Goal: Information Seeking & Learning: Learn about a topic

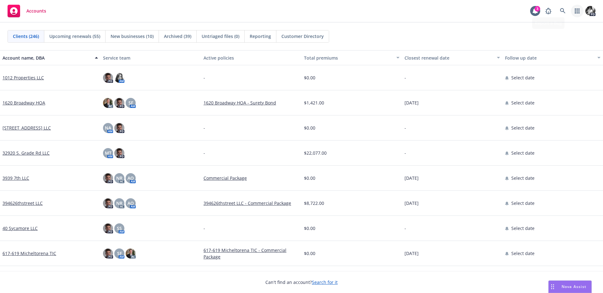
click at [577, 10] on icon "button" at bounding box center [577, 10] width 5 height 5
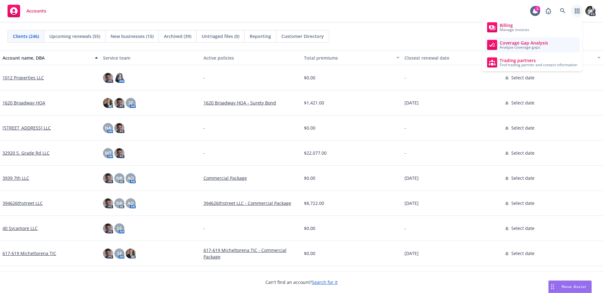
click at [531, 46] on span "Analyze coverage gaps" at bounding box center [524, 48] width 48 height 4
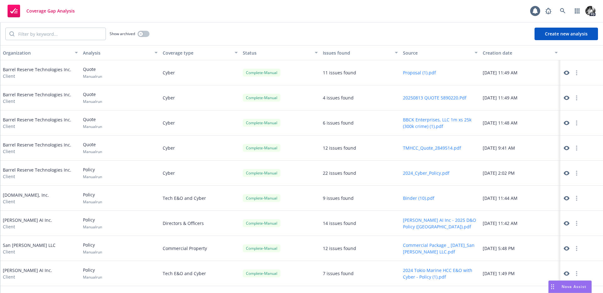
click at [567, 121] on icon at bounding box center [567, 123] width 6 height 4
click at [567, 98] on icon at bounding box center [567, 98] width 6 height 4
click at [569, 12] on div "PD" at bounding box center [568, 11] width 53 height 13
click at [563, 12] on icon at bounding box center [562, 10] width 5 height 5
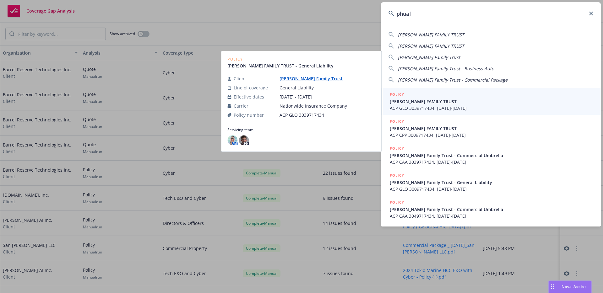
click at [435, 34] on span "PHUA LEE FAMILY TRUST" at bounding box center [431, 35] width 66 height 6
type input "PHUA LEE FAMILY TRUST"
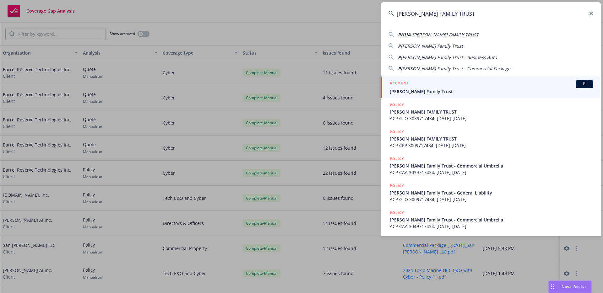
click at [413, 94] on span "Phua-Lee Family Trust" at bounding box center [491, 91] width 203 height 7
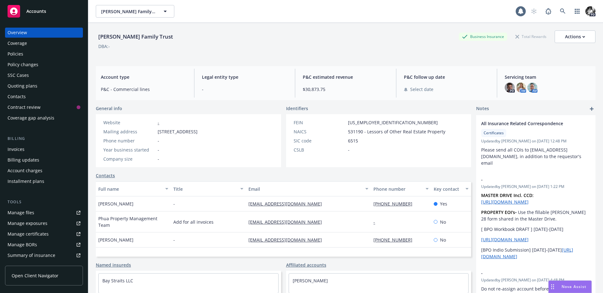
click at [19, 54] on div "Policies" at bounding box center [16, 54] width 16 height 10
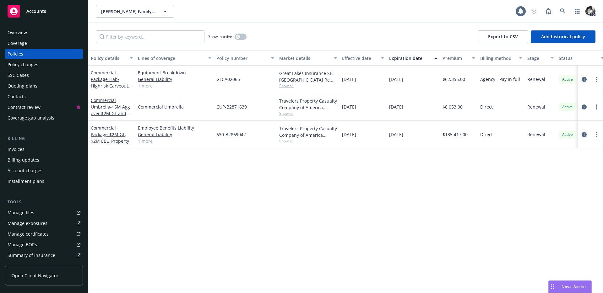
click at [585, 136] on icon "circleInformation" at bounding box center [583, 134] width 5 height 5
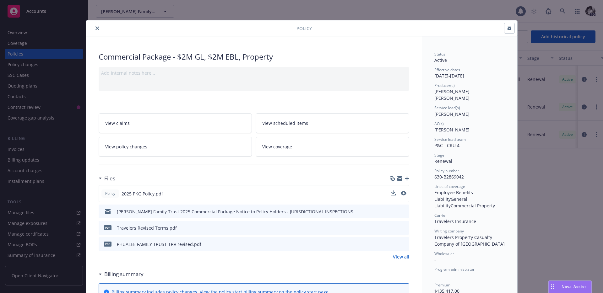
click at [403, 196] on button at bounding box center [404, 194] width 6 height 7
click at [404, 194] on icon "preview file" at bounding box center [403, 193] width 6 height 4
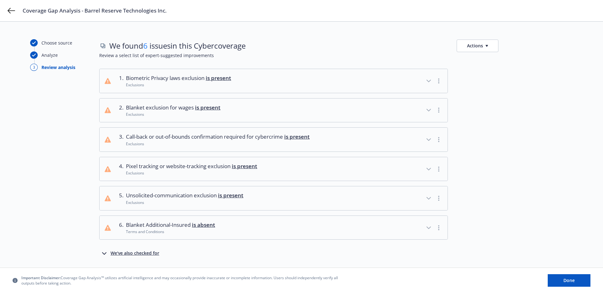
scroll to position [17, 0]
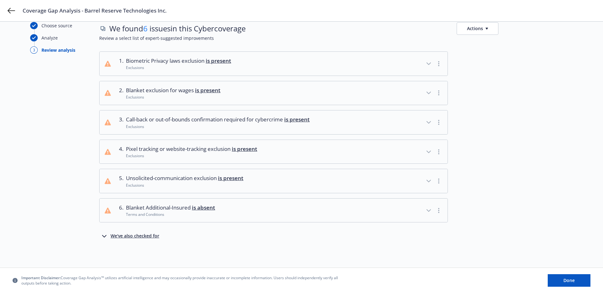
click at [138, 229] on div "1 . Biometric Privacy laws exclusion is present Exclusions 2 . Blanket exclusio…" at bounding box center [335, 145] width 473 height 189
click at [137, 233] on div "We've also checked for" at bounding box center [135, 237] width 49 height 8
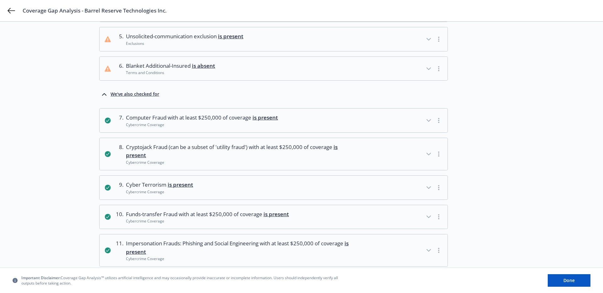
scroll to position [0, 0]
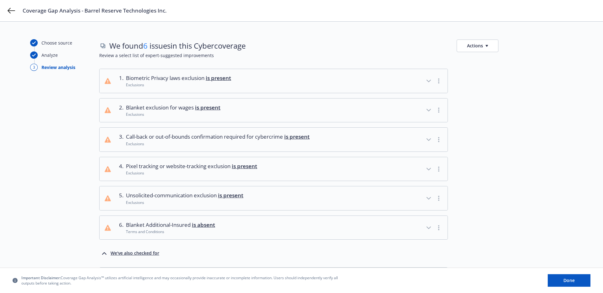
click at [212, 172] on div "Exclusions" at bounding box center [191, 172] width 131 height 5
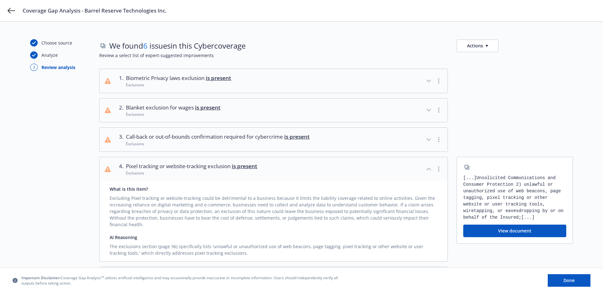
click at [212, 172] on div "Exclusions" at bounding box center [191, 172] width 131 height 5
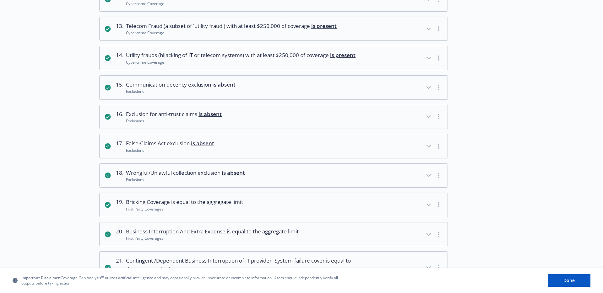
scroll to position [533, 0]
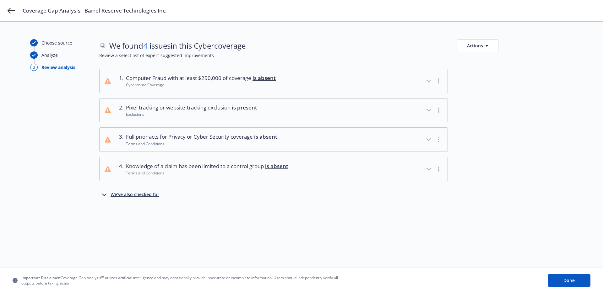
click at [150, 193] on div "We've also checked for" at bounding box center [135, 195] width 49 height 8
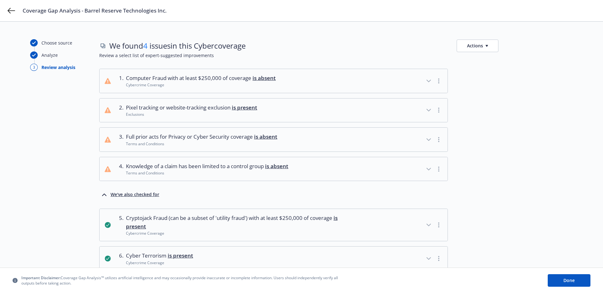
click at [159, 174] on div "Terms and Conditions" at bounding box center [207, 172] width 162 height 5
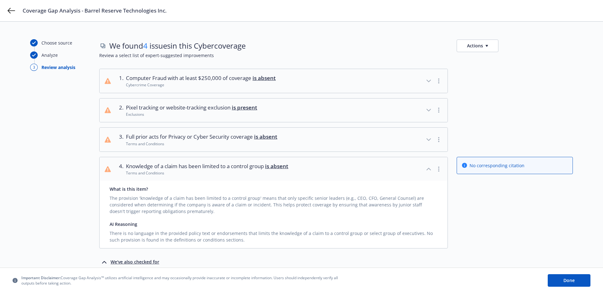
click at [159, 174] on div "Terms and Conditions" at bounding box center [207, 172] width 162 height 5
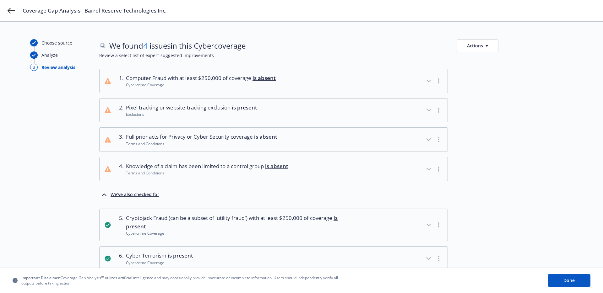
click at [165, 142] on div "Terms and Conditions" at bounding box center [201, 143] width 151 height 5
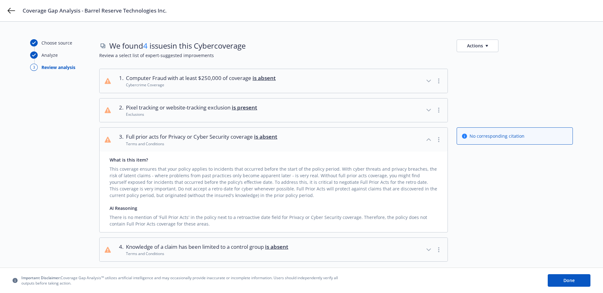
click at [165, 142] on div "Terms and Conditions" at bounding box center [201, 143] width 151 height 5
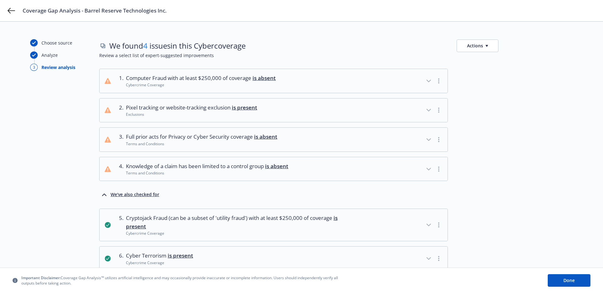
click at [165, 123] on div "1 . Computer Fraud with at least $250,000 of coverage is absent Cybercrime Cove…" at bounding box center [335, 125] width 473 height 112
click at [161, 113] on div "Exclusions" at bounding box center [191, 114] width 131 height 5
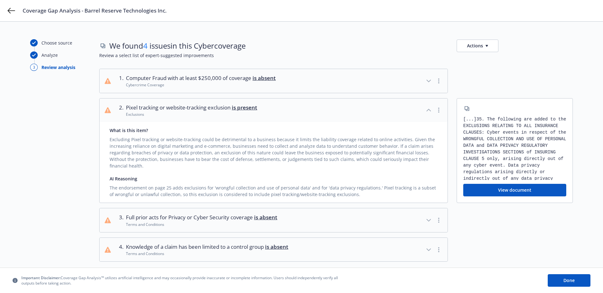
click at [161, 113] on div "Exclusions" at bounding box center [191, 114] width 131 height 5
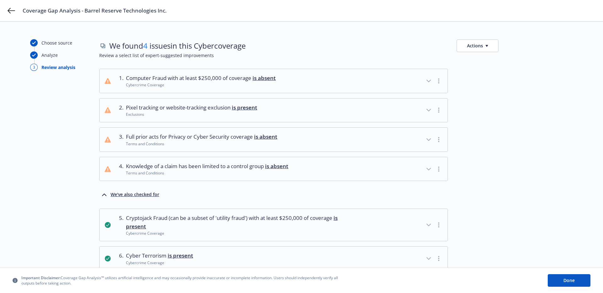
click at [162, 88] on button "1 . Computer Fraud with at least $250,000 of coverage is absent Cybercrime Cove…" at bounding box center [274, 81] width 348 height 24
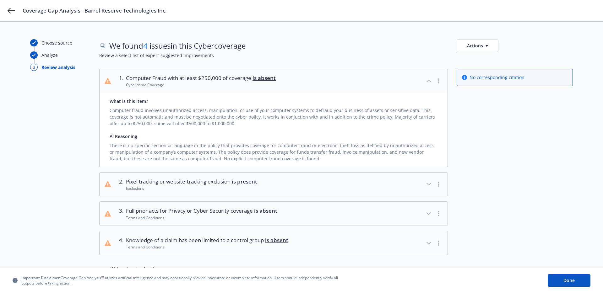
click at [162, 88] on button "1 . Computer Fraud with at least $250,000 of coverage is absent Cybercrime Cove…" at bounding box center [274, 81] width 348 height 24
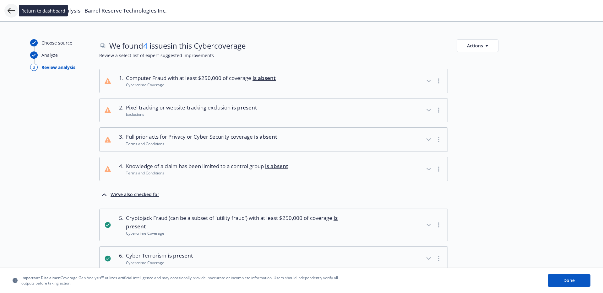
click at [8, 8] on icon at bounding box center [12, 11] width 8 height 8
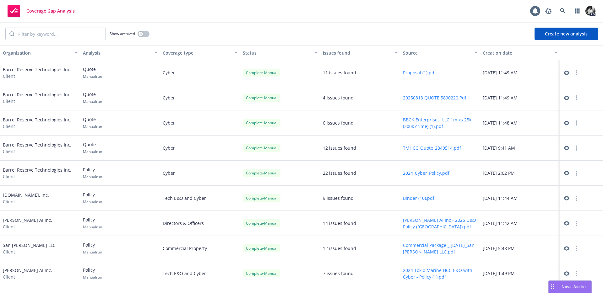
click at [566, 99] on icon at bounding box center [567, 98] width 6 height 4
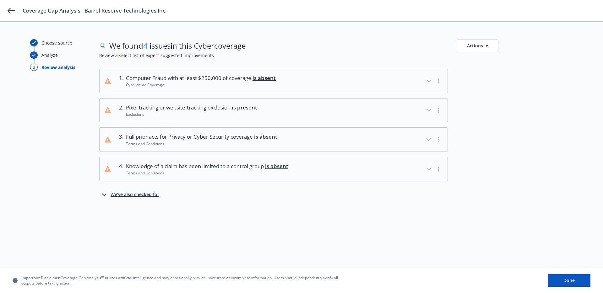
click at [484, 44] on button "Actions" at bounding box center [478, 46] width 42 height 13
click at [403, 56] on span "Review a select list of expert-suggested improvements" at bounding box center [335, 55] width 473 height 7
click at [34, 111] on div "Choose source Analyze 3 Review analysis" at bounding box center [64, 144] width 69 height 211
click at [8, 9] on icon at bounding box center [12, 11] width 8 height 8
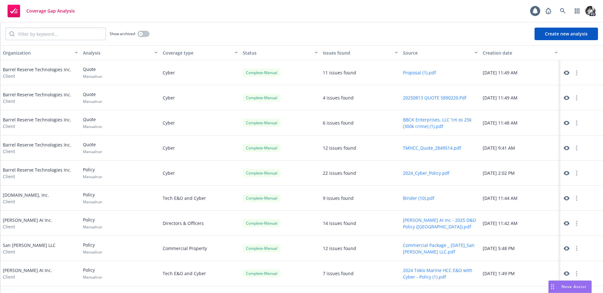
click at [564, 98] on icon at bounding box center [567, 98] width 6 height 4
click at [450, 95] on button "20250813 QUOTE 5890220.Pdf" at bounding box center [434, 98] width 63 height 7
